Goal: Task Accomplishment & Management: Manage account settings

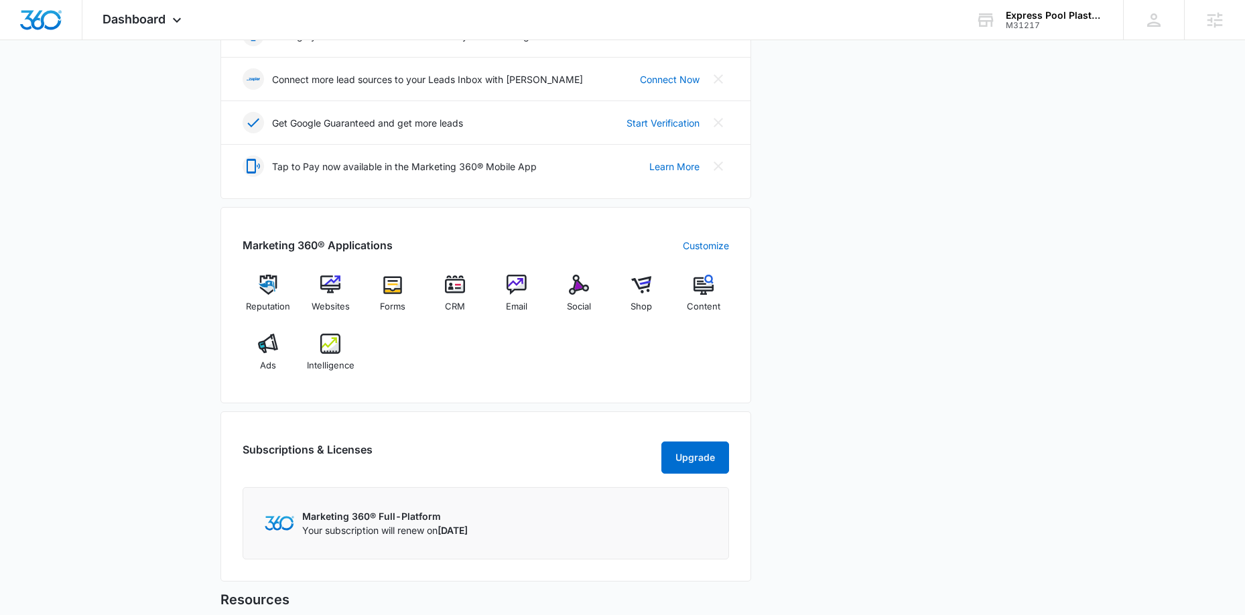
scroll to position [435, 0]
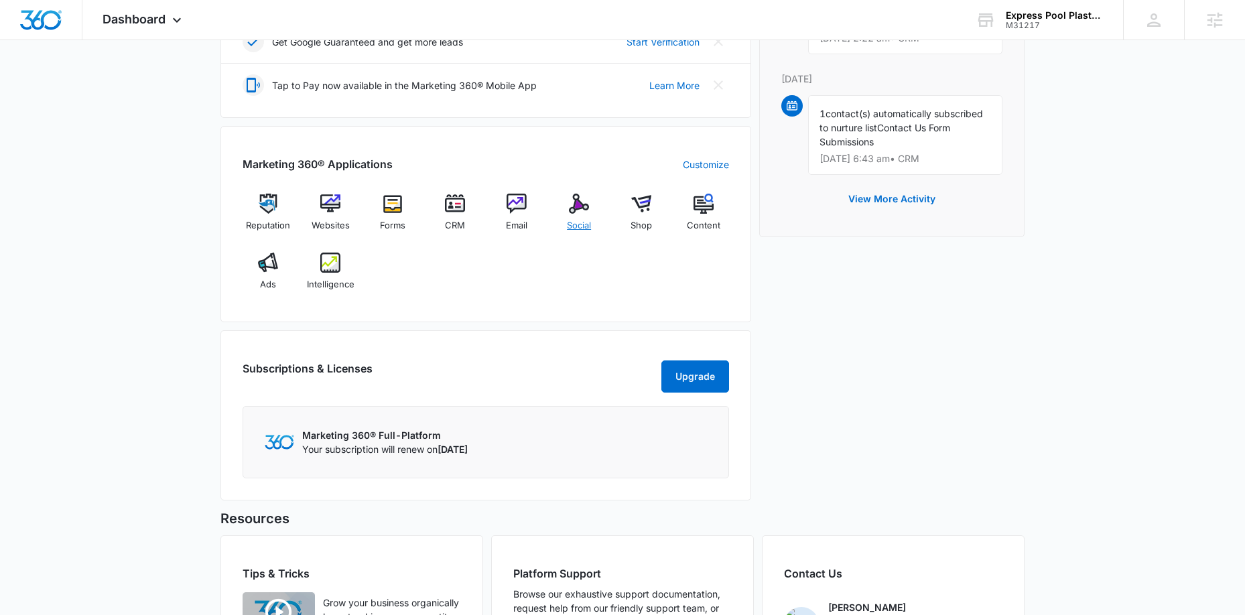
click at [579, 208] on img at bounding box center [579, 204] width 20 height 20
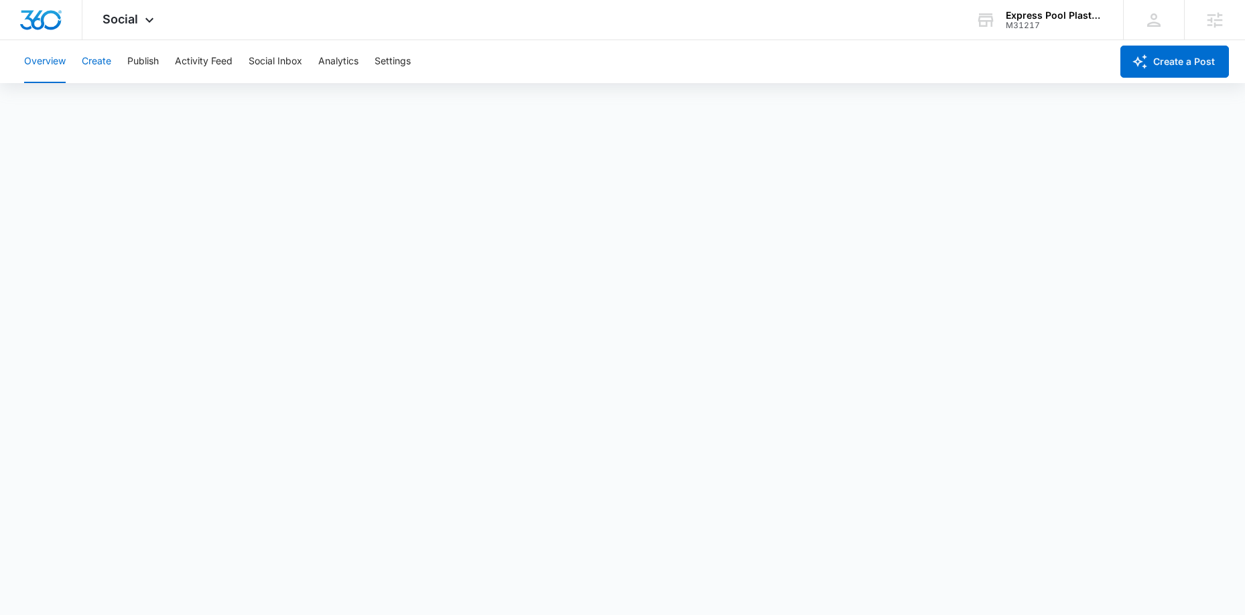
click at [104, 61] on button "Create" at bounding box center [96, 61] width 29 height 43
click at [143, 56] on button "Publish" at bounding box center [142, 61] width 31 height 43
click at [106, 105] on button "Schedules" at bounding box center [103, 103] width 46 height 38
click at [52, 105] on button "Calendar" at bounding box center [44, 103] width 40 height 38
click at [90, 110] on button "Schedules" at bounding box center [103, 103] width 46 height 38
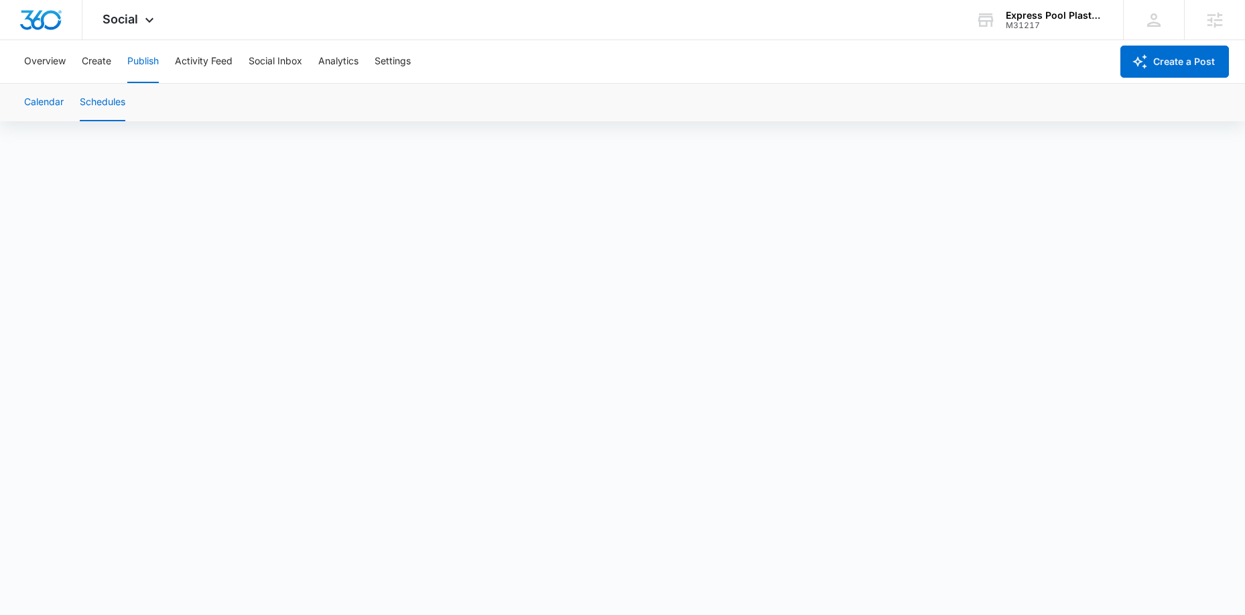
click at [55, 98] on button "Calendar" at bounding box center [44, 103] width 40 height 38
click at [54, 98] on button "Calendar" at bounding box center [44, 103] width 40 height 38
click at [102, 63] on button "Create" at bounding box center [96, 61] width 29 height 43
click at [134, 102] on button "Approvals" at bounding box center [131, 103] width 45 height 38
click at [61, 103] on button "Content Library" at bounding box center [58, 103] width 68 height 38
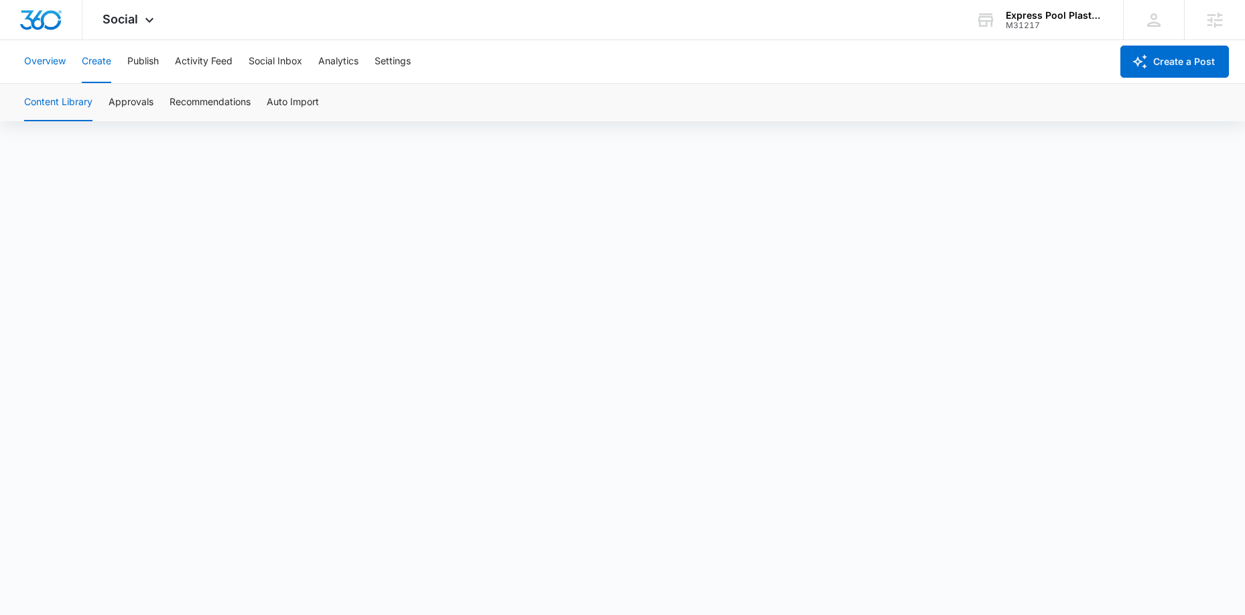
click at [56, 65] on button "Overview" at bounding box center [45, 61] width 42 height 43
click at [137, 55] on button "Publish" at bounding box center [142, 61] width 31 height 43
click at [53, 96] on button "Calendar" at bounding box center [44, 103] width 40 height 38
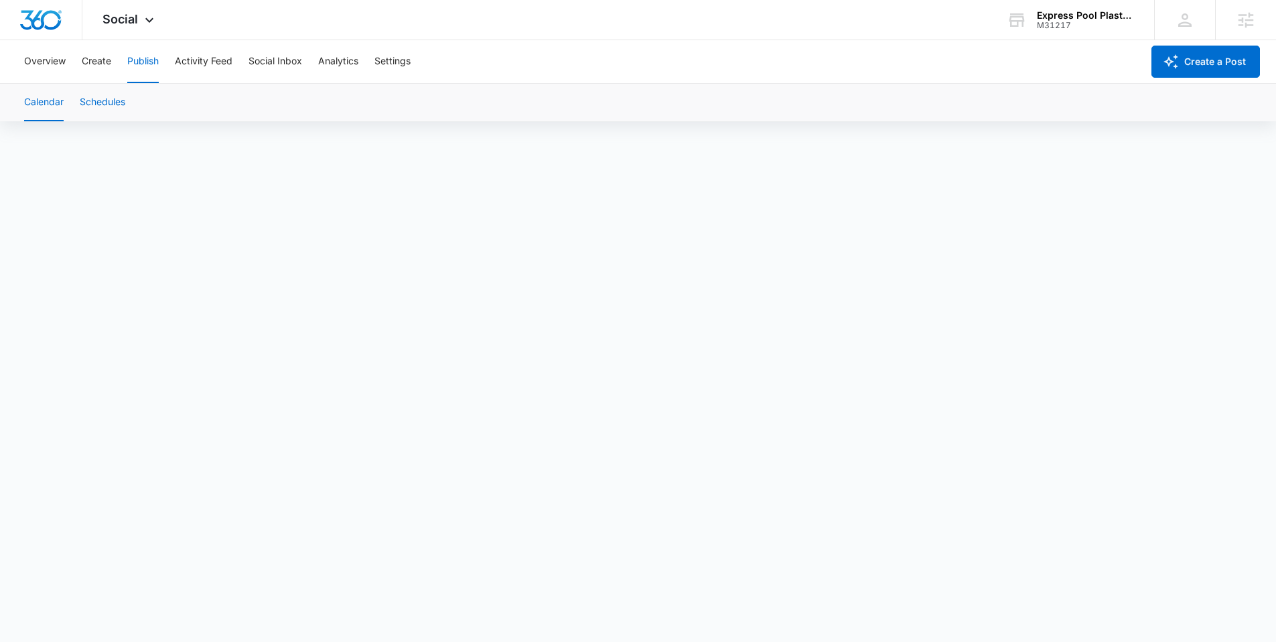
click at [109, 98] on button "Schedules" at bounding box center [103, 103] width 46 height 38
click at [53, 104] on button "Calendar" at bounding box center [44, 103] width 40 height 38
click at [100, 65] on button "Create" at bounding box center [96, 61] width 29 height 43
click at [40, 60] on button "Overview" at bounding box center [45, 61] width 42 height 43
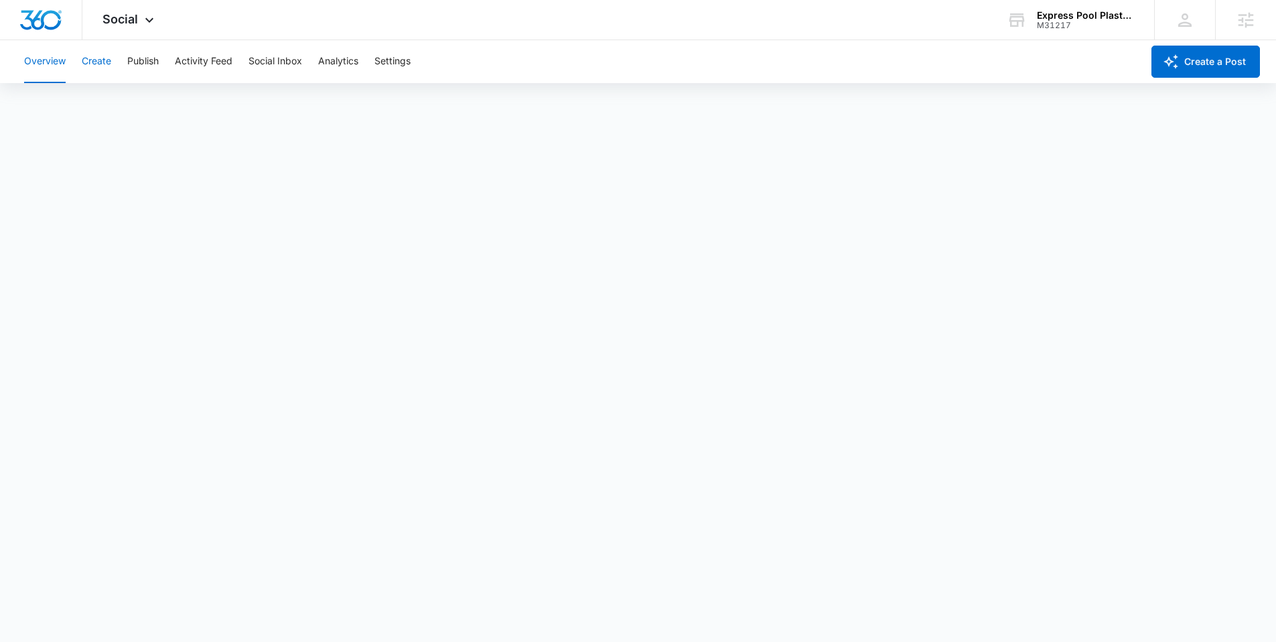
click at [108, 68] on button "Create" at bounding box center [96, 61] width 29 height 43
click at [141, 64] on button "Publish" at bounding box center [142, 61] width 31 height 43
click at [86, 60] on button "Create" at bounding box center [96, 61] width 29 height 43
click at [142, 103] on button "Approvals" at bounding box center [131, 103] width 45 height 38
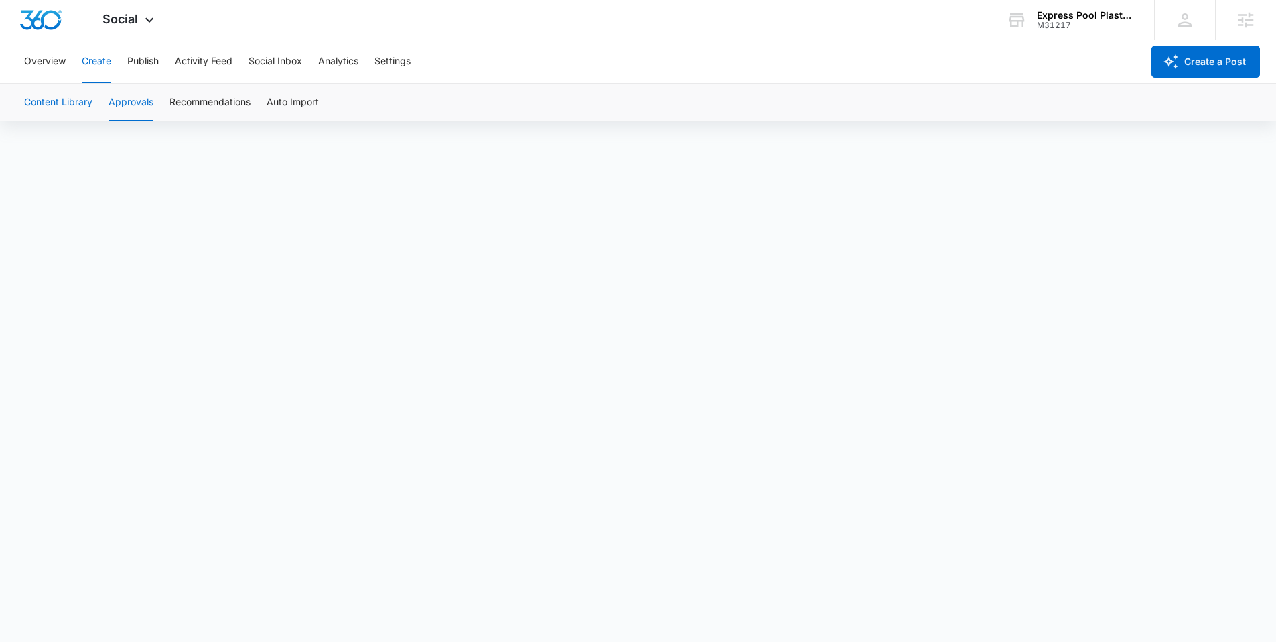
click at [89, 107] on button "Content Library" at bounding box center [58, 103] width 68 height 38
click at [149, 56] on button "Publish" at bounding box center [142, 61] width 31 height 43
click at [60, 103] on button "Calendar" at bounding box center [44, 103] width 40 height 38
click at [114, 103] on button "Schedules" at bounding box center [103, 103] width 46 height 38
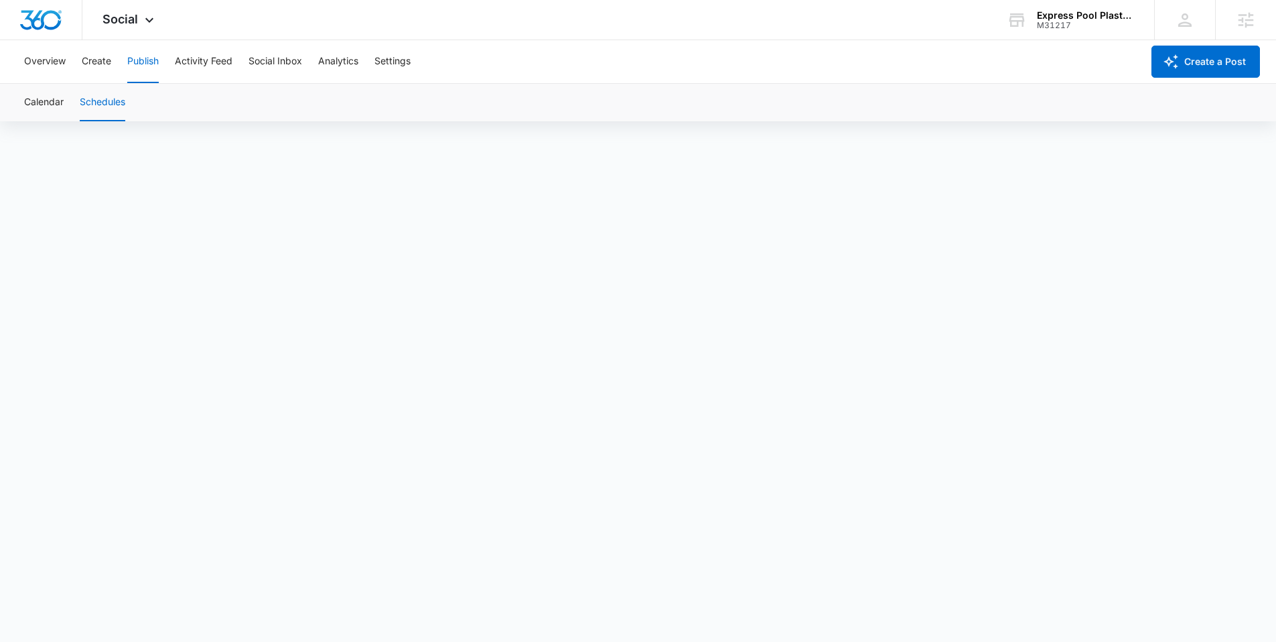
click at [65, 100] on div "Calendar Schedules" at bounding box center [638, 103] width 1244 height 38
click at [62, 101] on button "Calendar" at bounding box center [44, 103] width 40 height 38
click at [100, 100] on button "Schedules" at bounding box center [103, 103] width 46 height 38
click at [96, 57] on button "Create" at bounding box center [96, 61] width 29 height 43
click at [129, 99] on button "Approvals" at bounding box center [131, 103] width 45 height 38
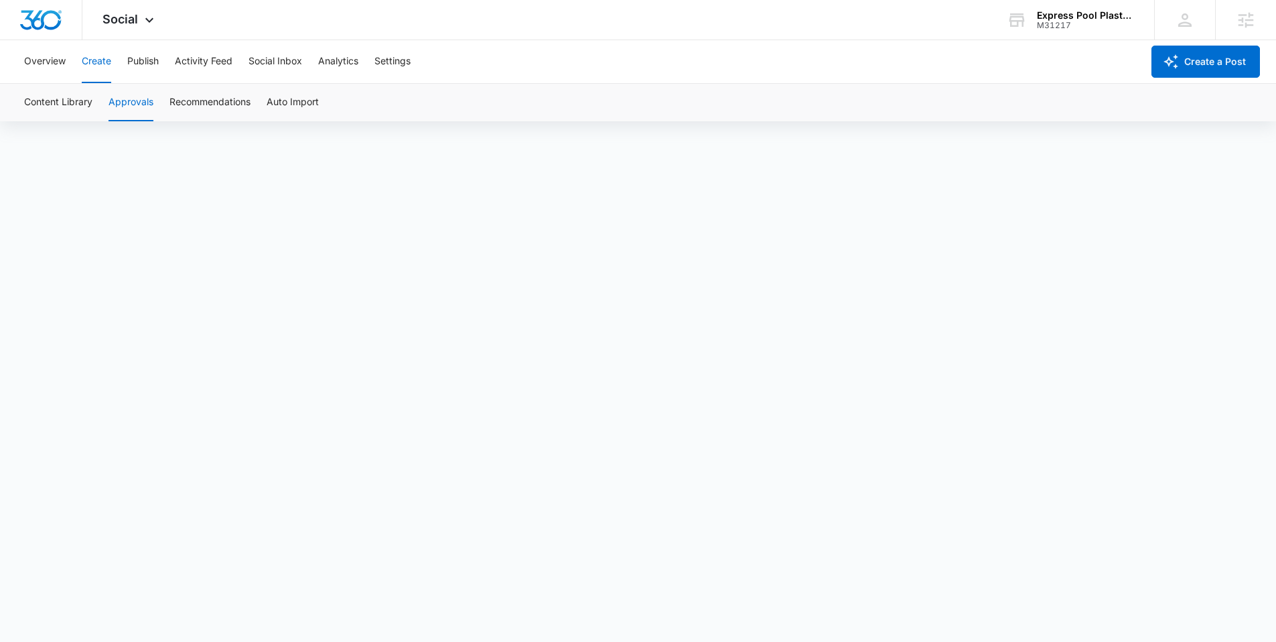
scroll to position [9, 0]
click at [1092, 11] on div "Express Pool Plastering & Repairs" at bounding box center [1086, 15] width 98 height 11
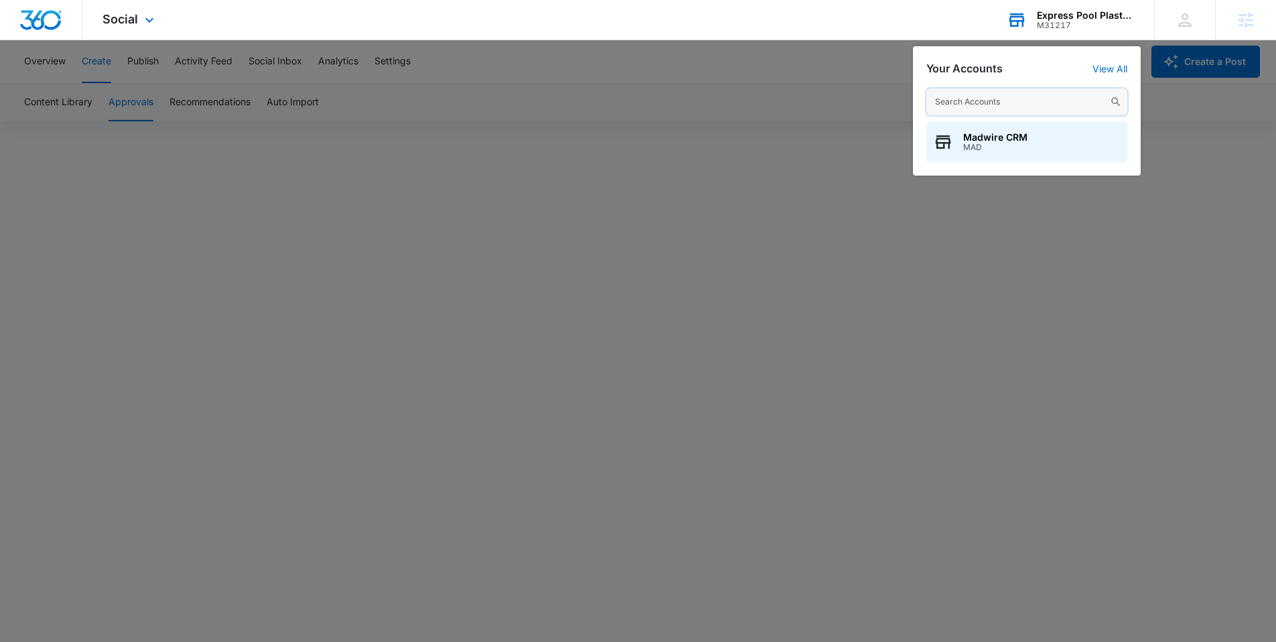
paste input "M29718"
type input "M29718"
click at [1000, 145] on span "M29718" at bounding box center [999, 147] width 73 height 9
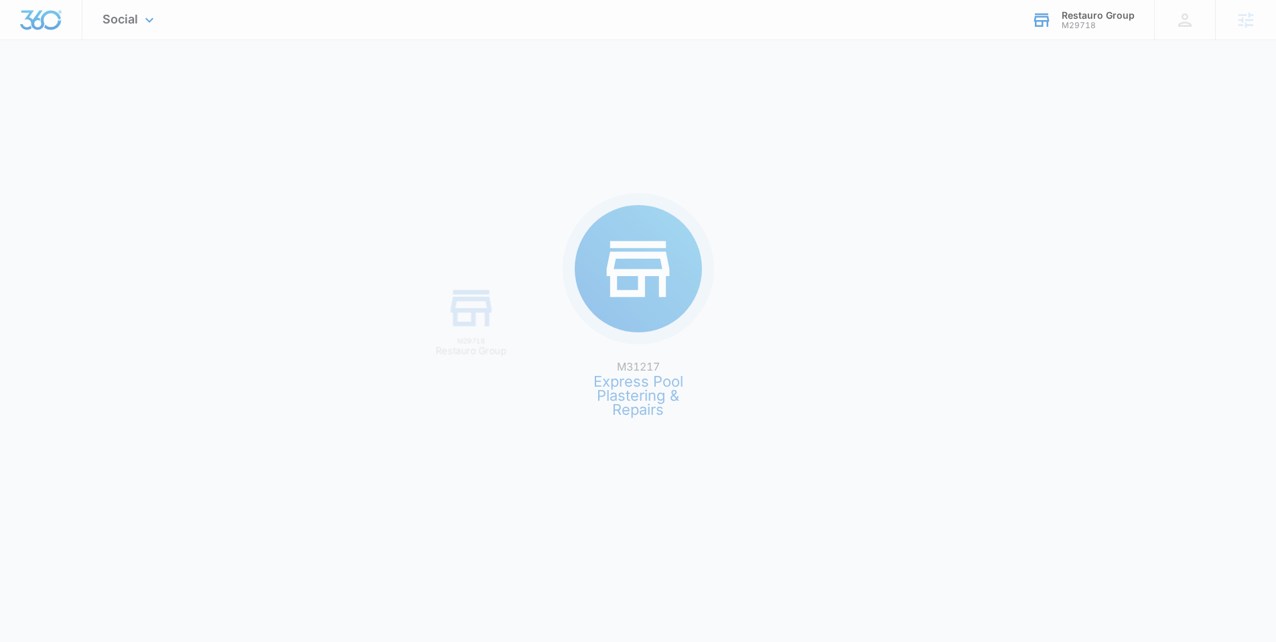
scroll to position [0, 0]
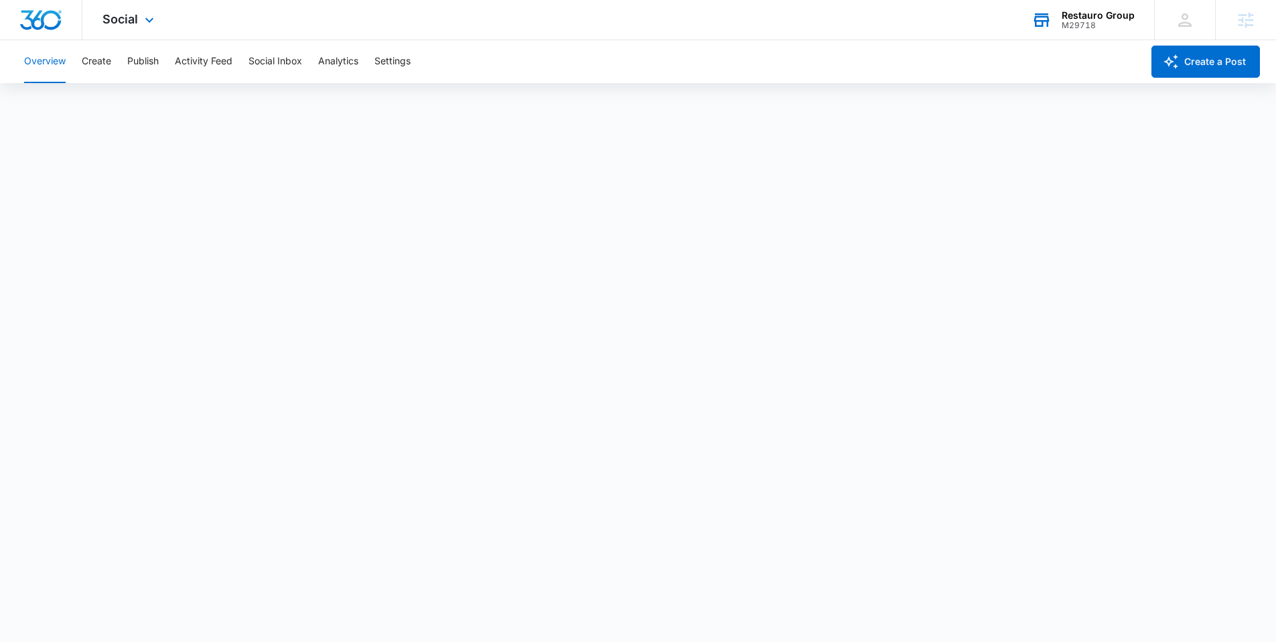
click at [114, 68] on div "Overview Create Publish Activity Feed Social Inbox Analytics Settings" at bounding box center [579, 61] width 1126 height 43
click at [107, 64] on button "Create" at bounding box center [96, 61] width 29 height 43
click at [151, 72] on button "Publish" at bounding box center [142, 61] width 31 height 43
click at [110, 107] on button "Schedules" at bounding box center [103, 103] width 46 height 38
click at [40, 109] on button "Calendar" at bounding box center [44, 103] width 40 height 38
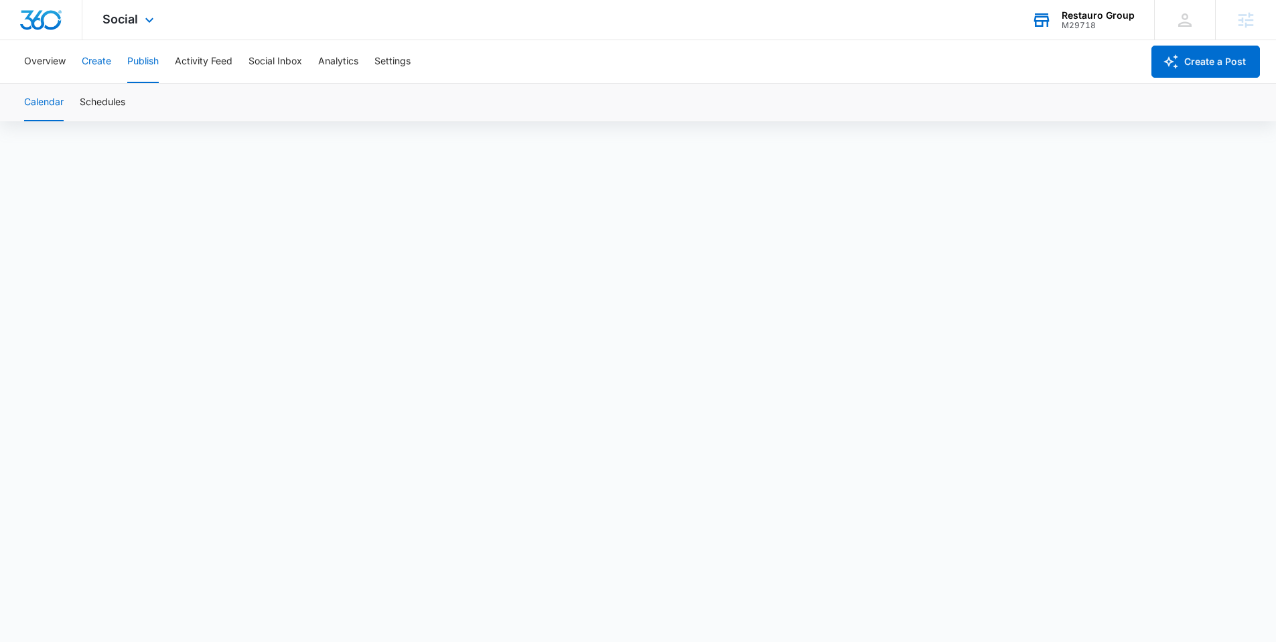
click at [106, 56] on button "Create" at bounding box center [96, 61] width 29 height 43
click at [125, 107] on button "Approvals" at bounding box center [131, 103] width 45 height 38
